Goal: Browse casually: Explore the website without a specific task or goal

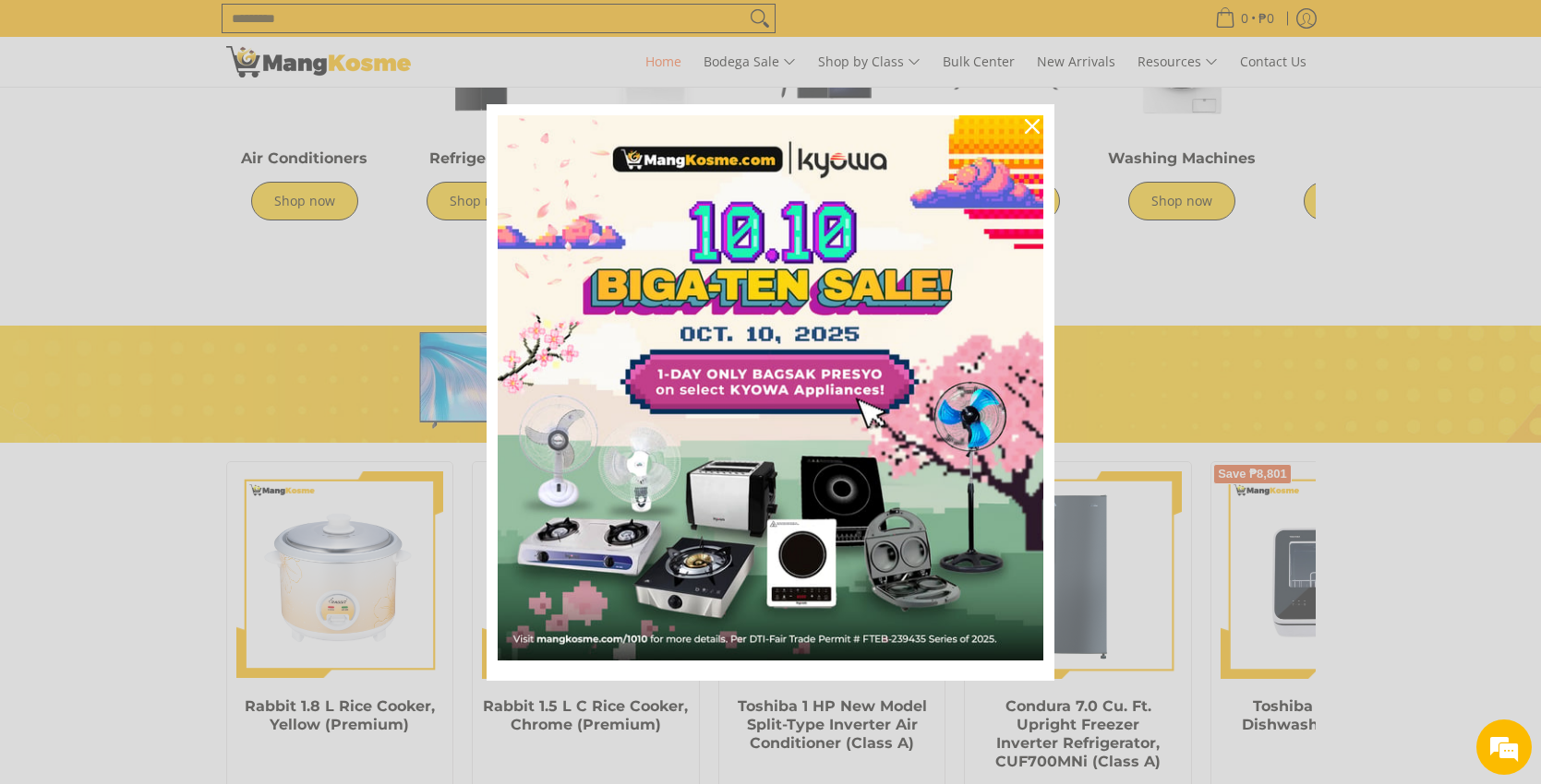
scroll to position [554, 0]
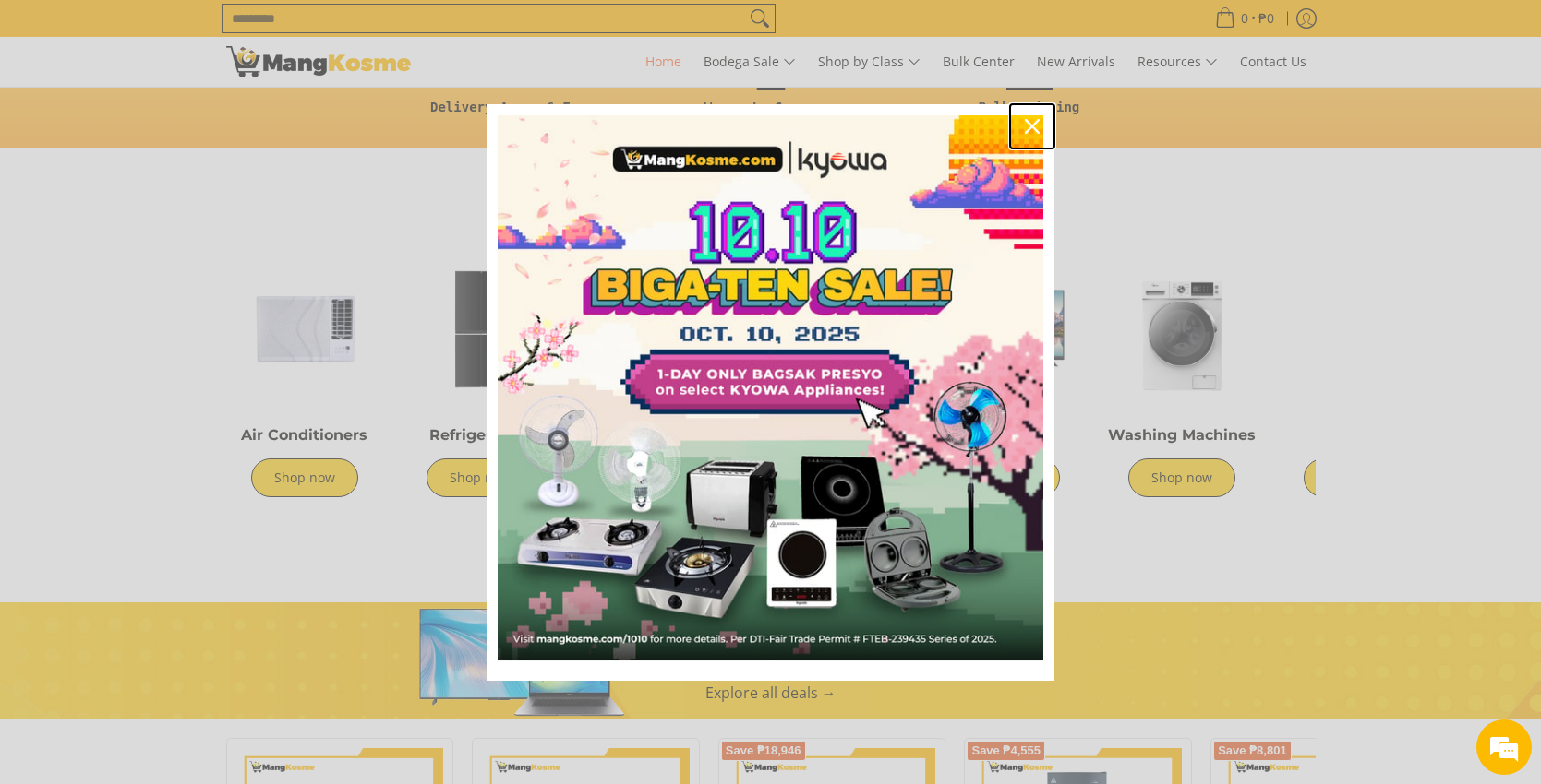
click at [1033, 131] on icon "close icon" at bounding box center [1032, 127] width 15 height 15
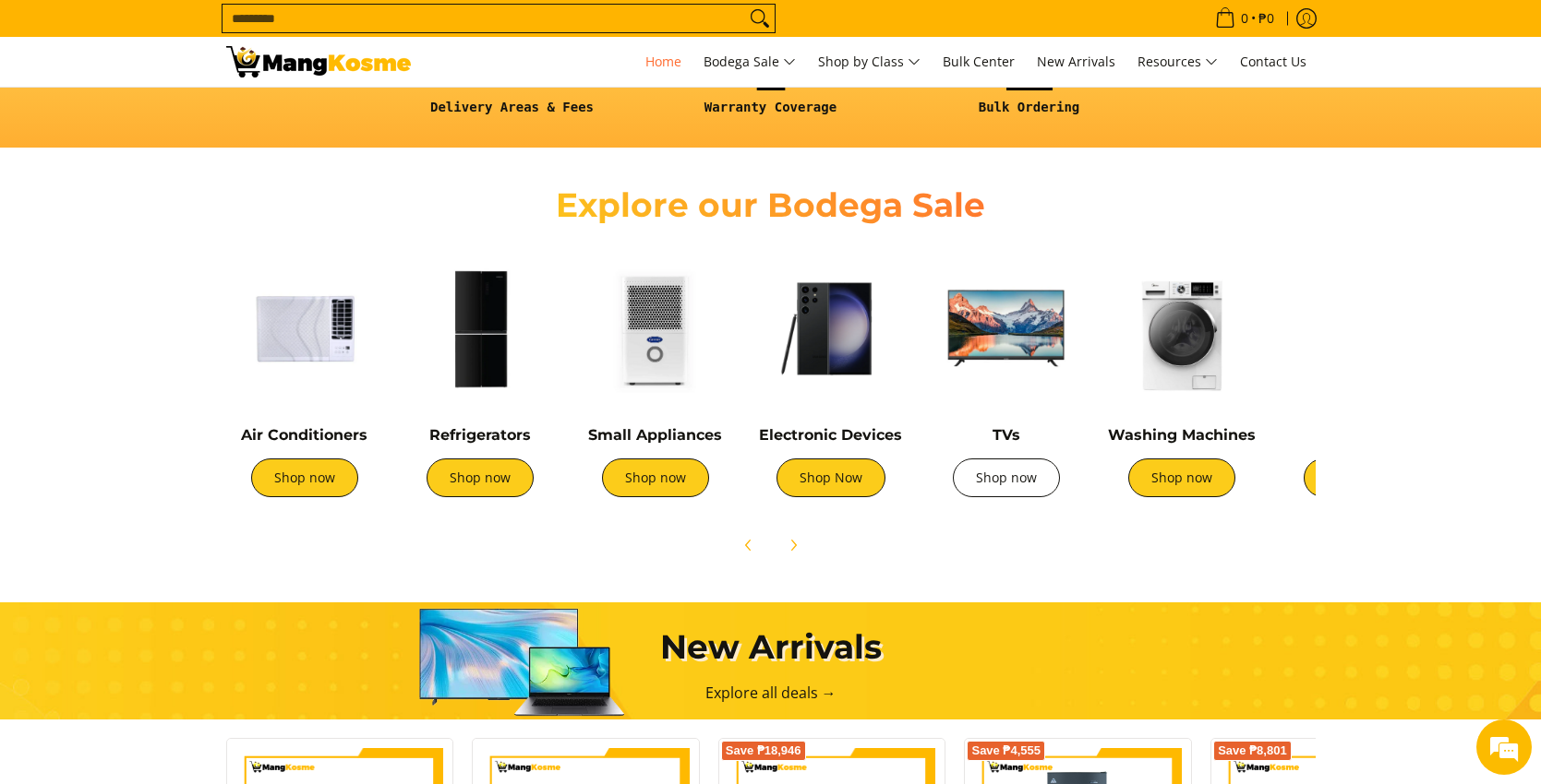
scroll to position [0, 734]
click at [1017, 474] on link "Shop now" at bounding box center [1006, 478] width 107 height 39
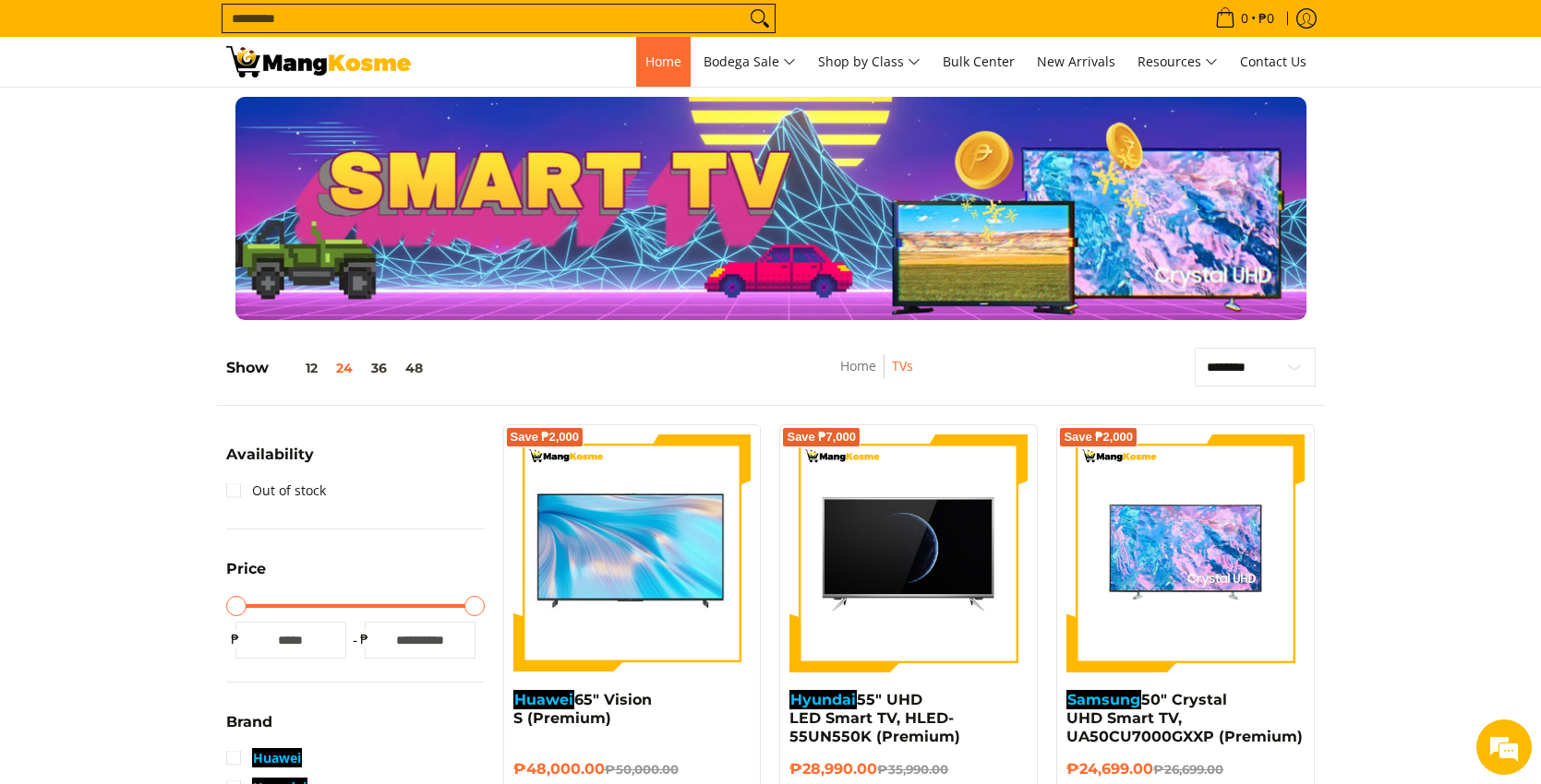
click at [665, 58] on span "Home" at bounding box center [663, 61] width 36 height 17
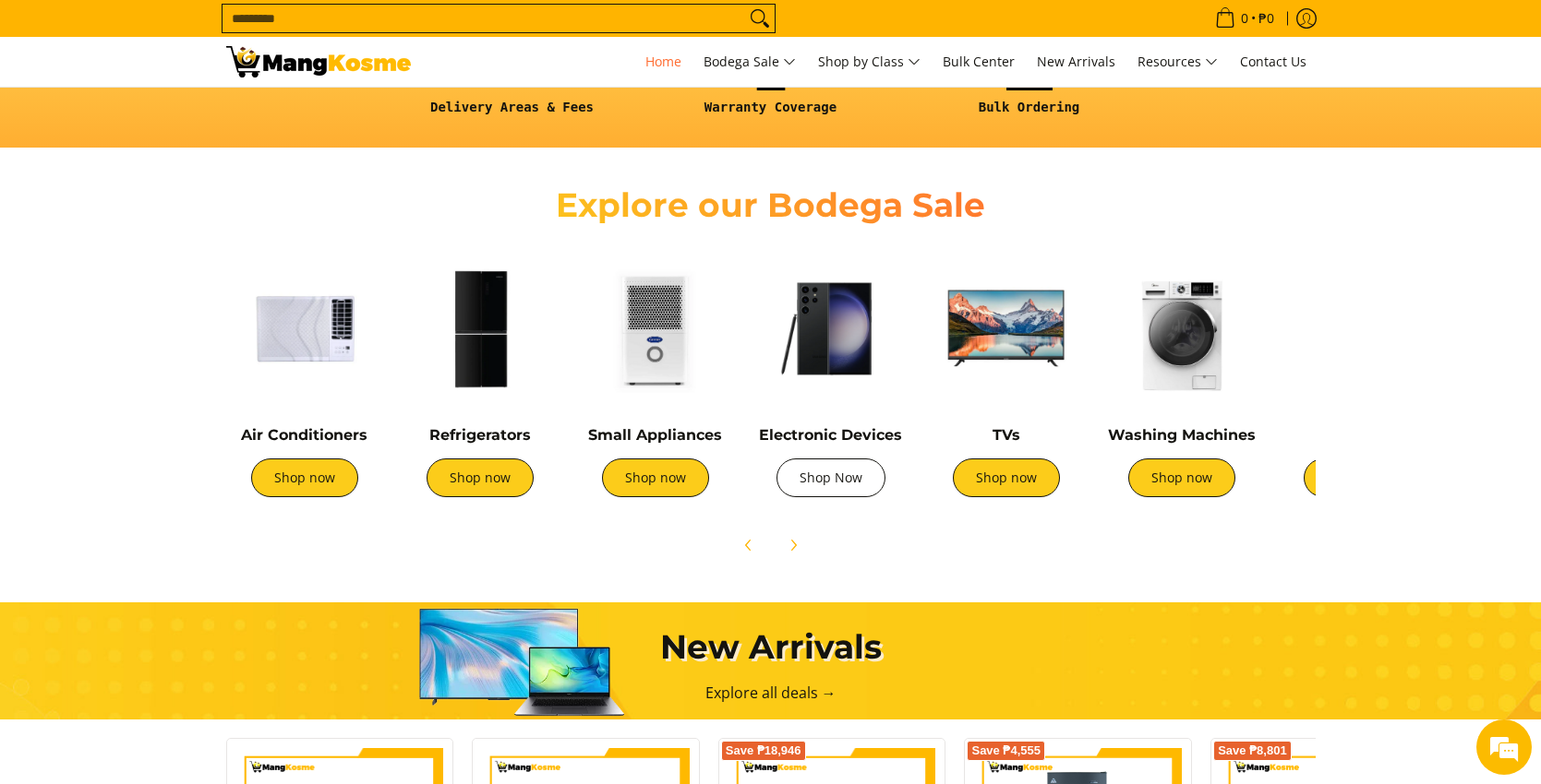
click at [796, 470] on link "Shop Now" at bounding box center [831, 478] width 109 height 39
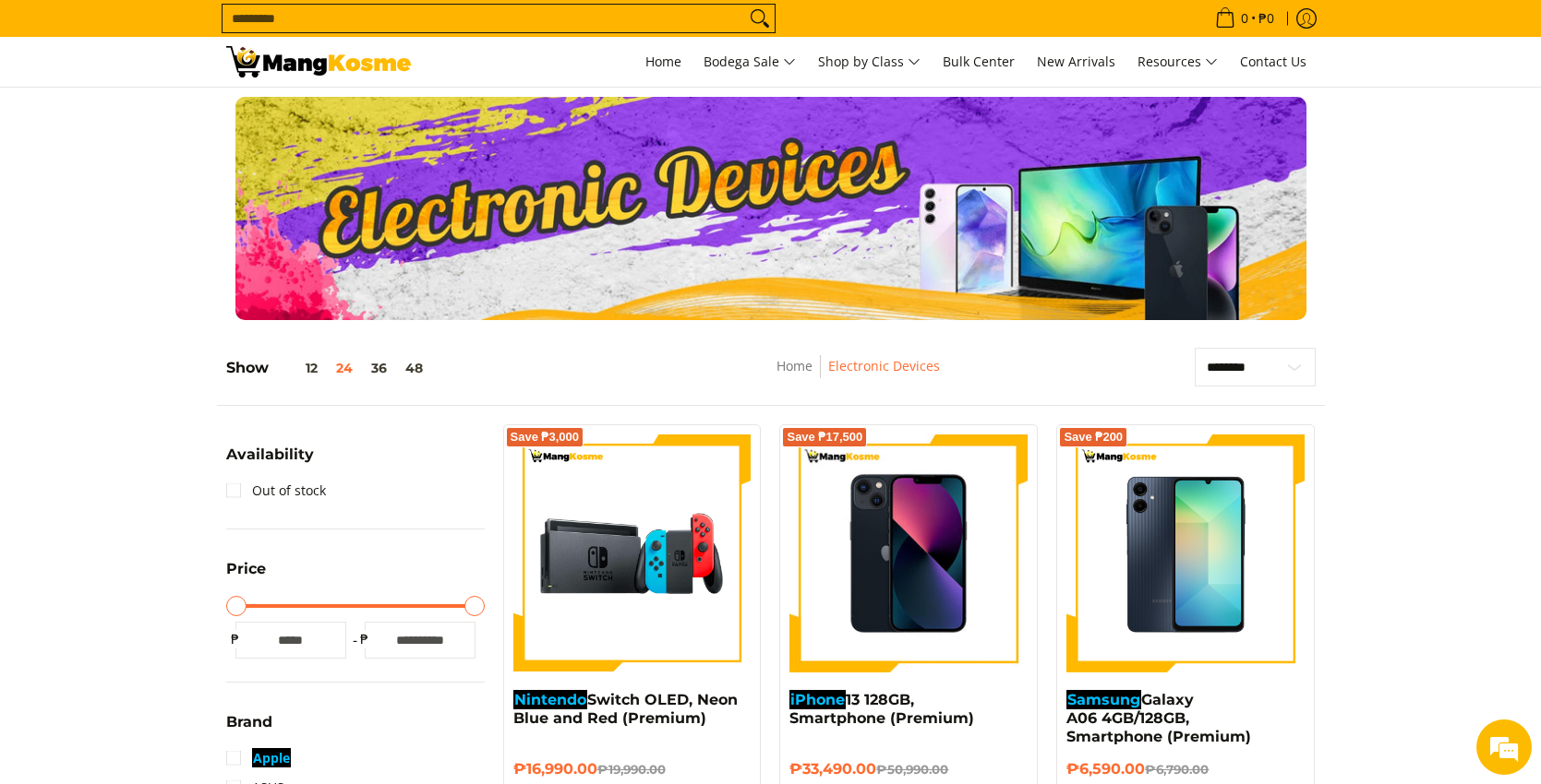
click at [1465, 323] on section at bounding box center [770, 208] width 1541 height 242
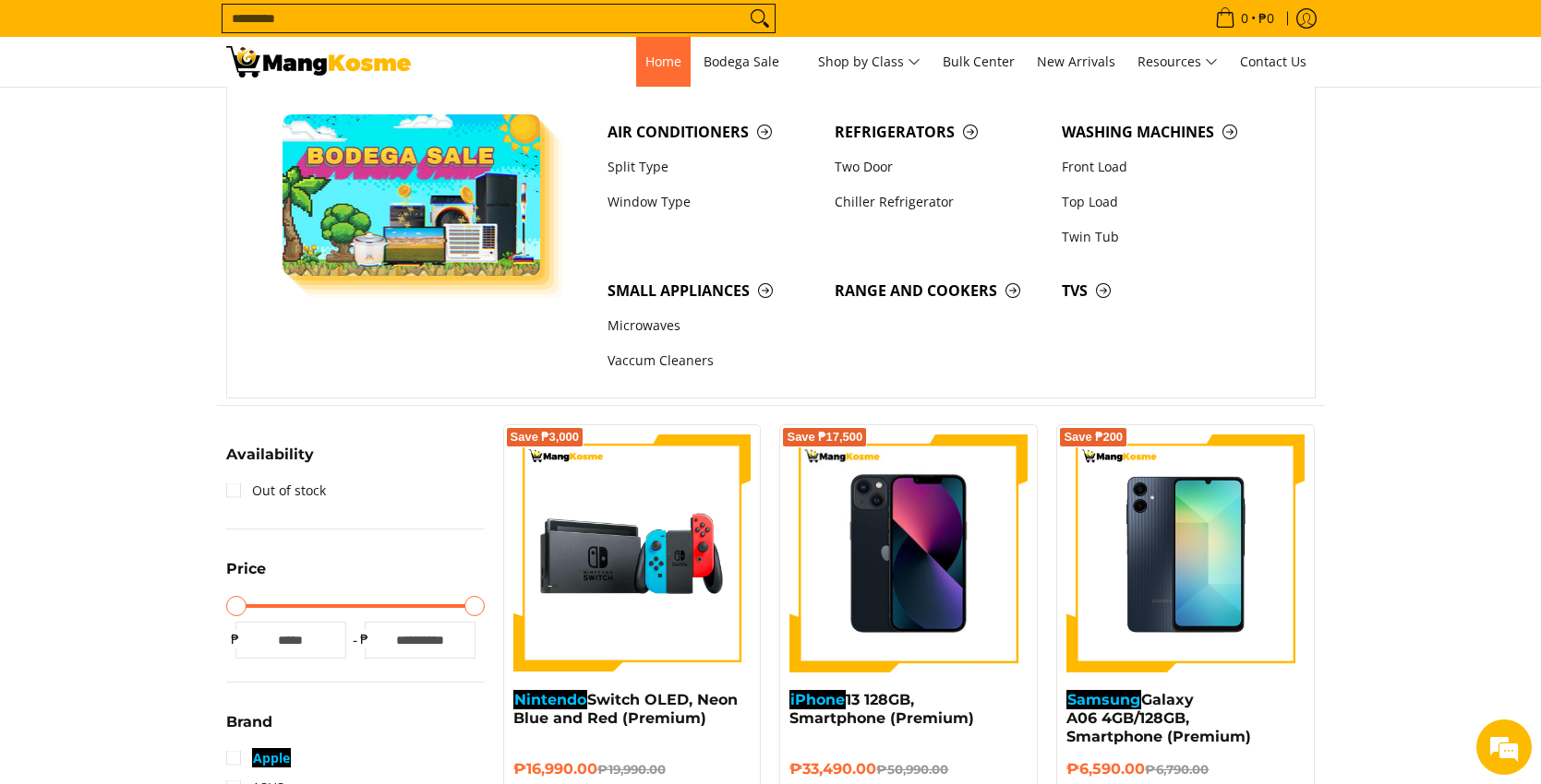
click at [661, 62] on span "Home" at bounding box center [663, 61] width 36 height 17
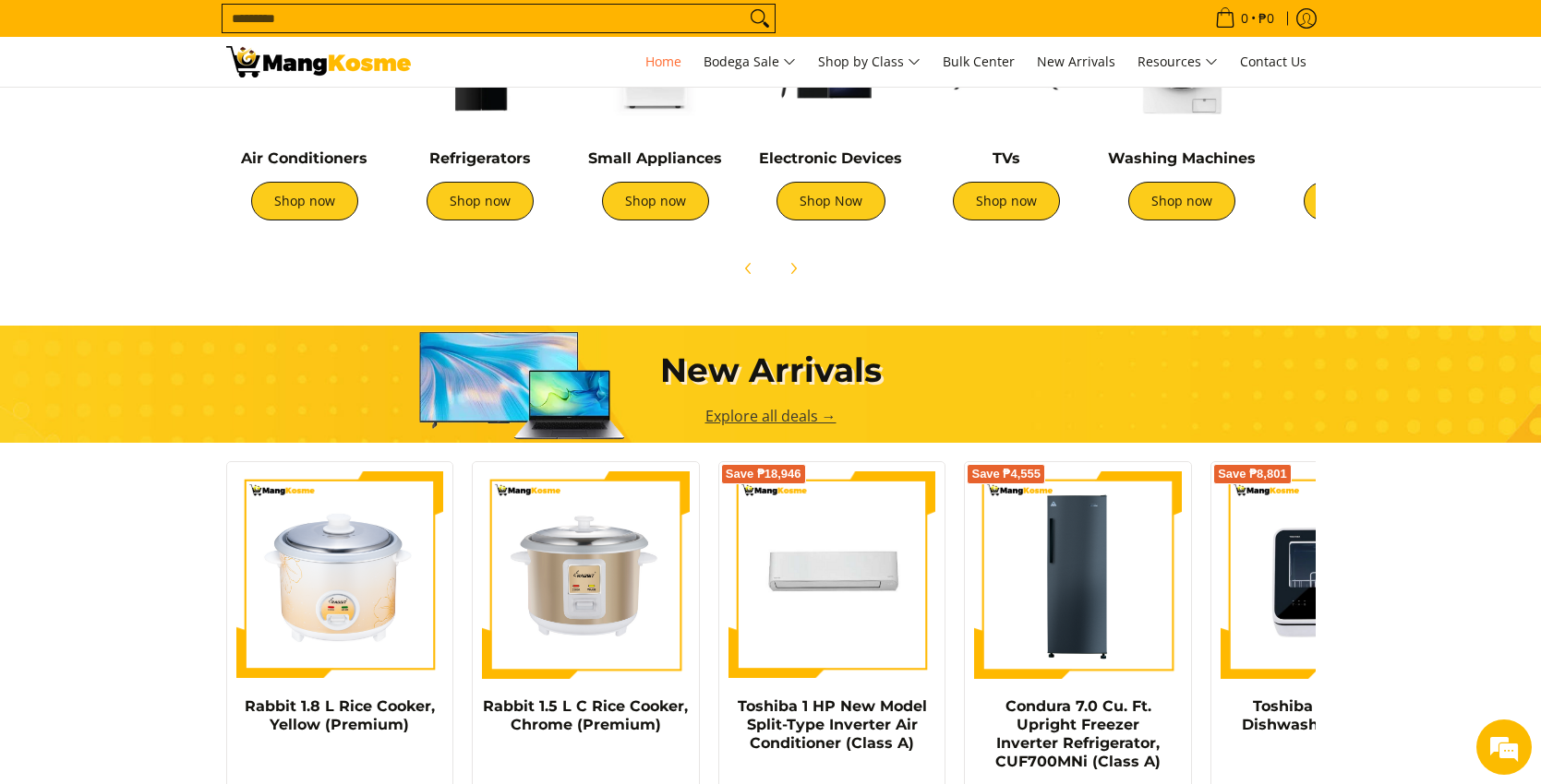
scroll to position [554, 0]
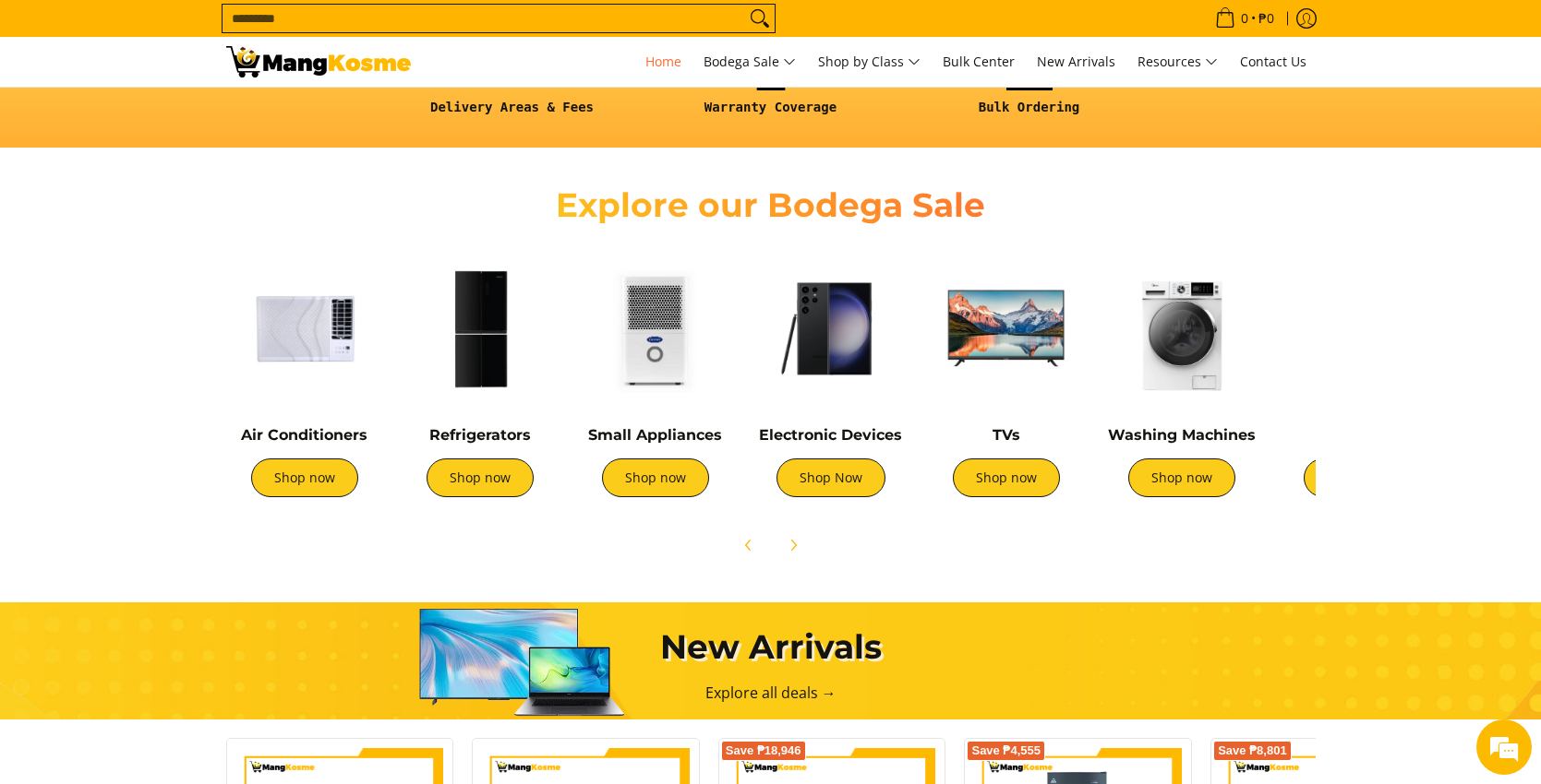
click at [478, 361] on img at bounding box center [480, 328] width 157 height 157
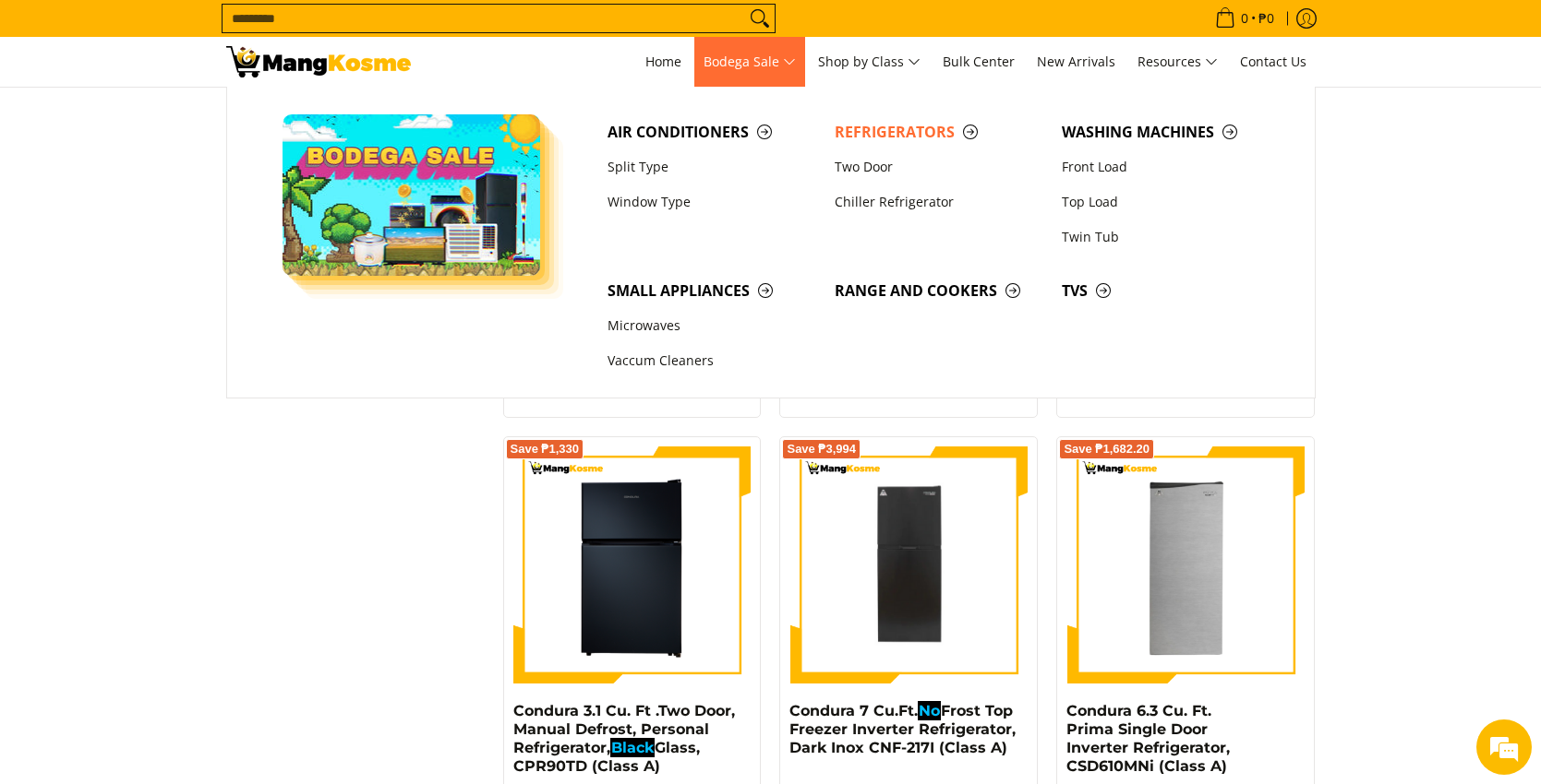
scroll to position [2215, 0]
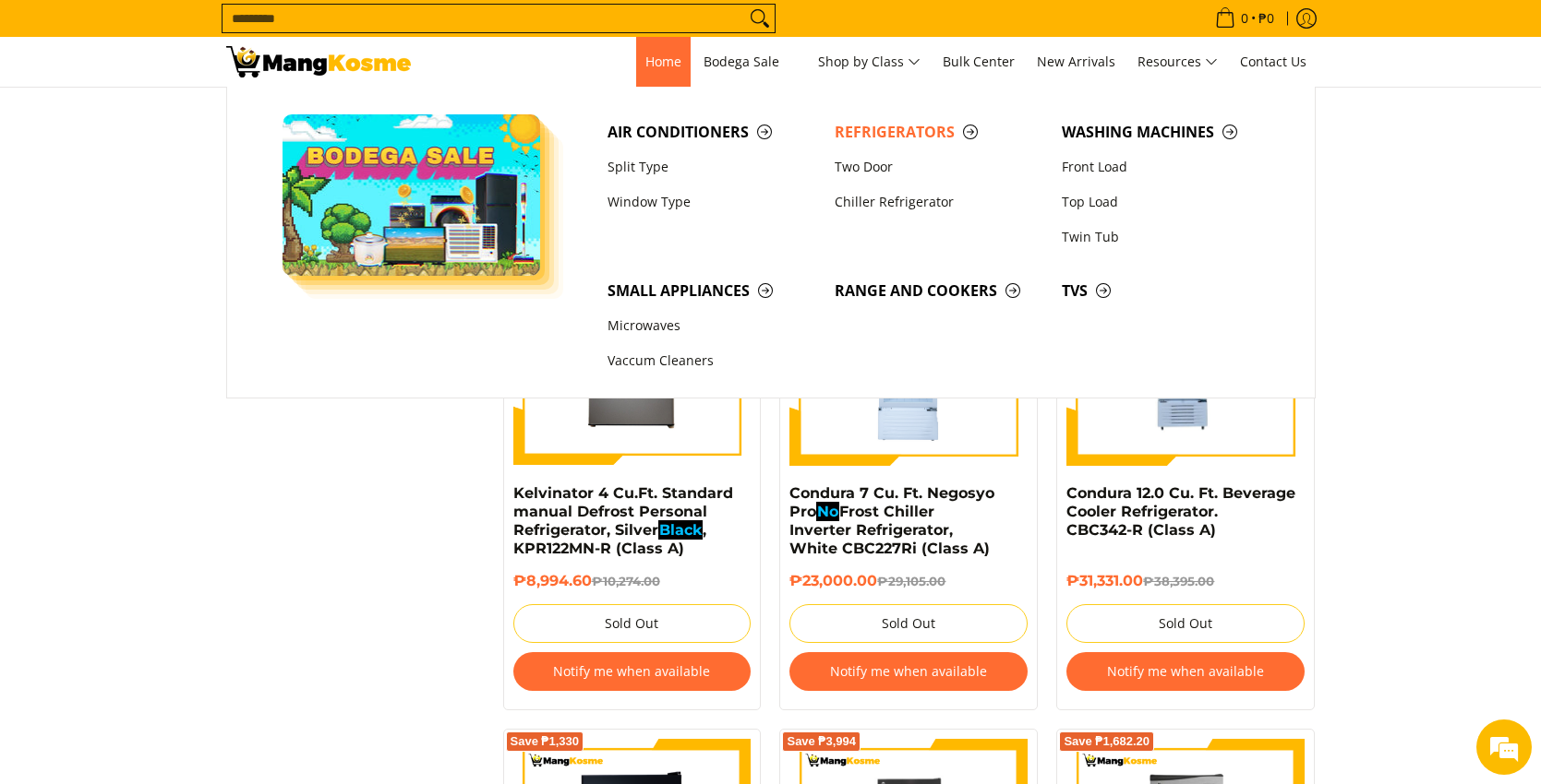
click at [662, 65] on span "Home" at bounding box center [663, 61] width 36 height 17
